Goal: Navigation & Orientation: Understand site structure

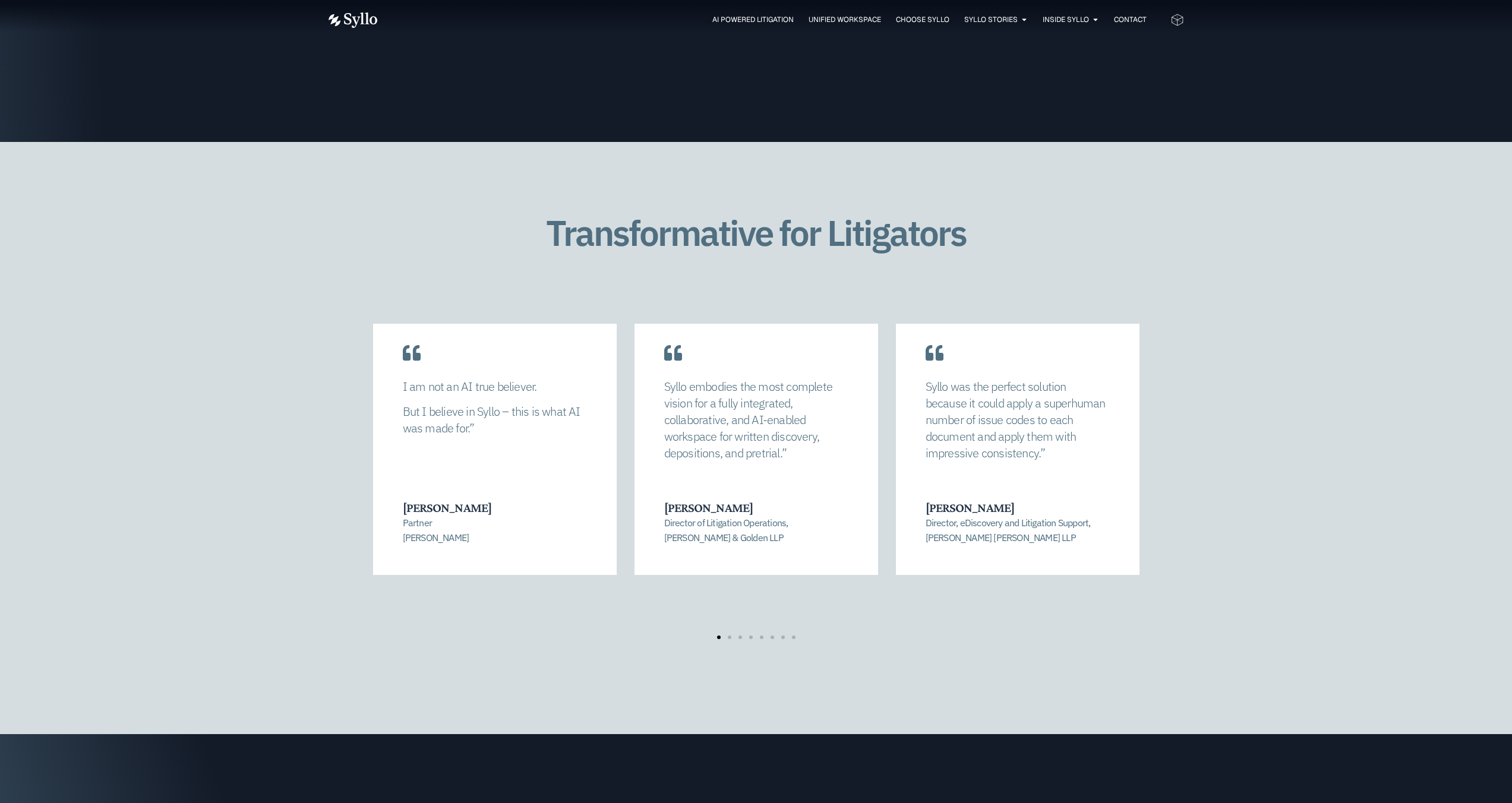
scroll to position [2371, 0]
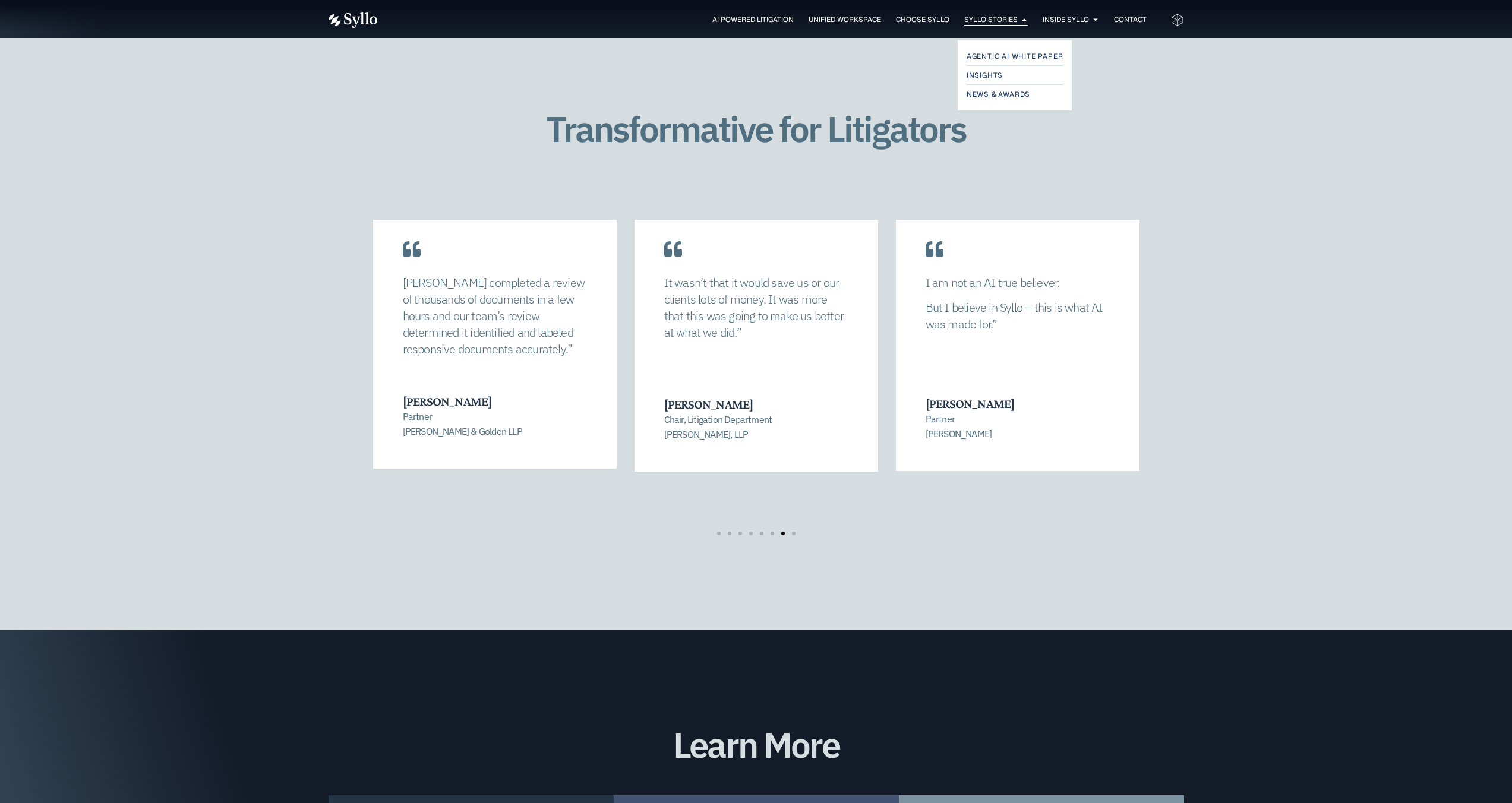
click at [937, 17] on span "Syllo Stories" at bounding box center [991, 19] width 54 height 11
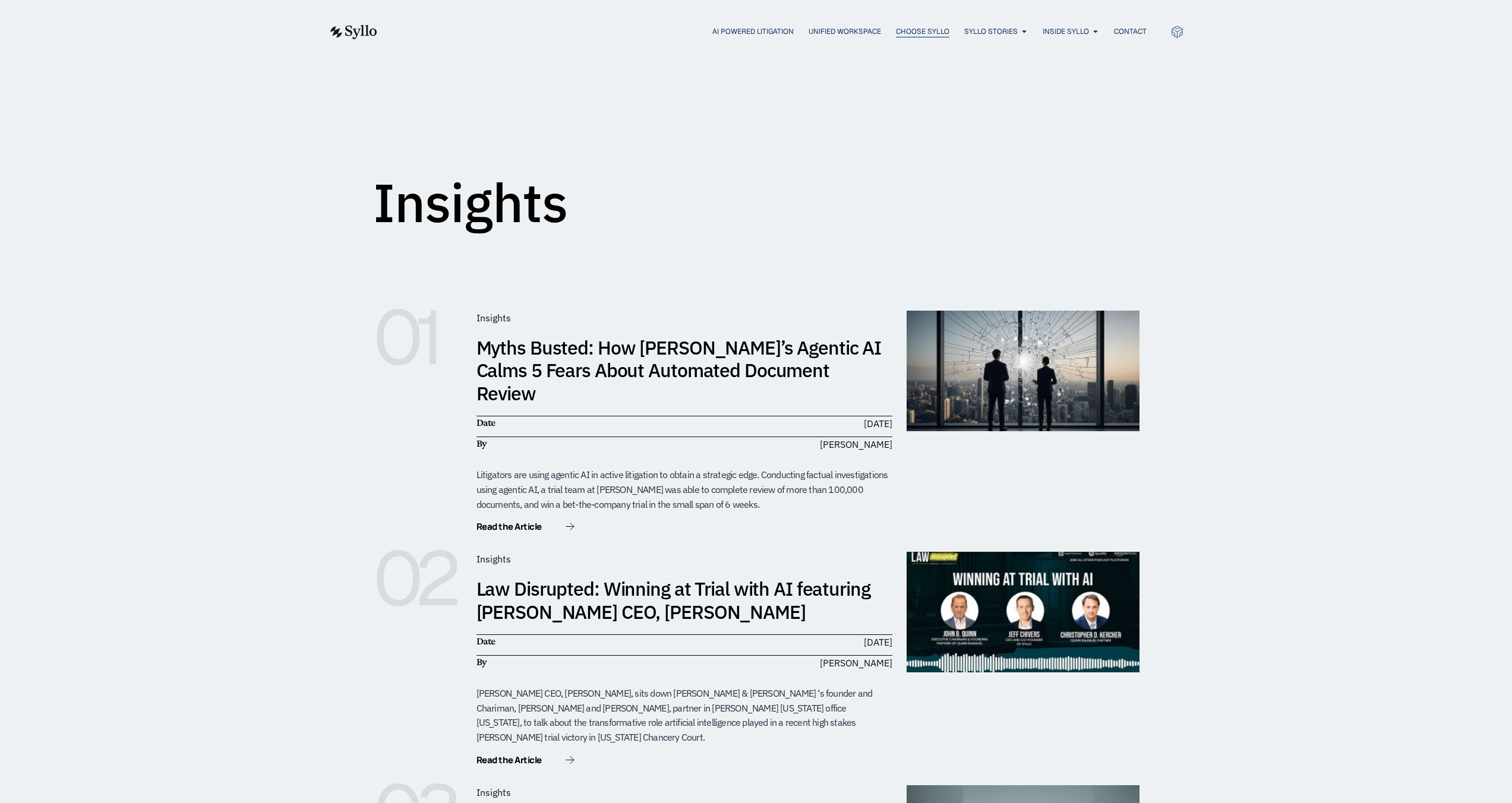
click at [915, 32] on span "Choose Syllo" at bounding box center [922, 31] width 54 height 11
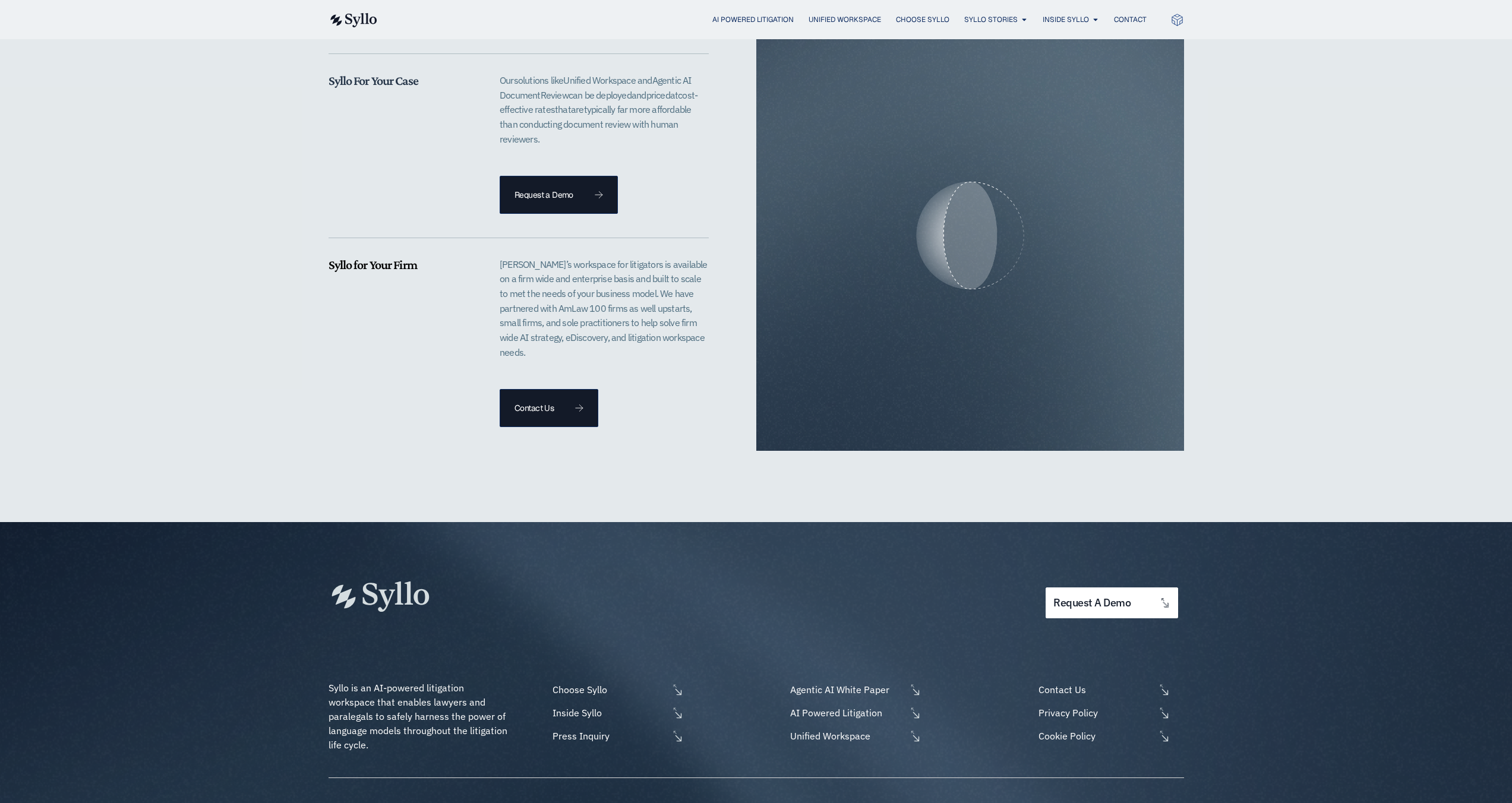
scroll to position [2544, 0]
